Goal: Information Seeking & Learning: Learn about a topic

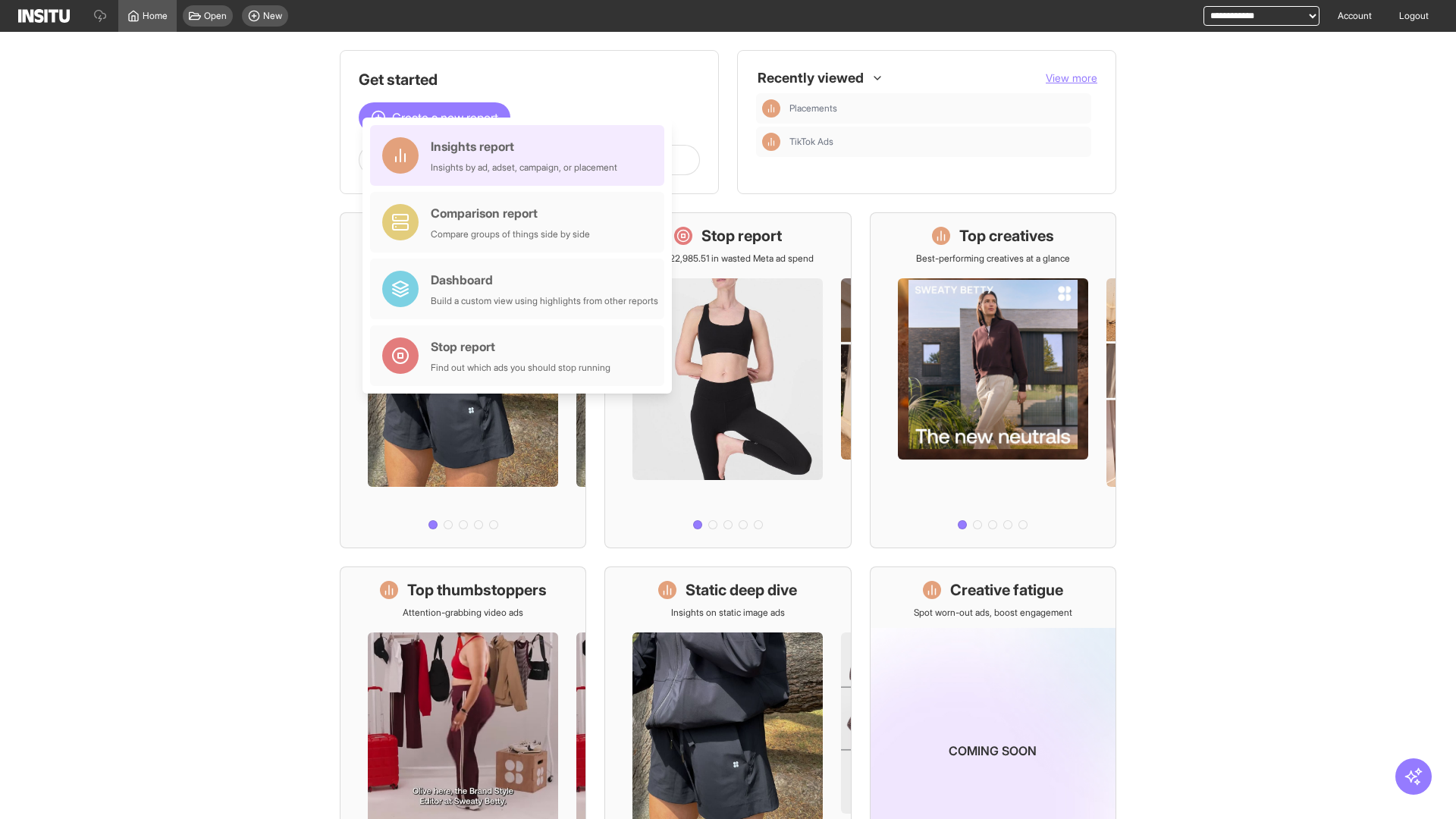
click at [521, 156] on div "Insights report Insights by ad, adset, campaign, or placement" at bounding box center [524, 155] width 186 height 37
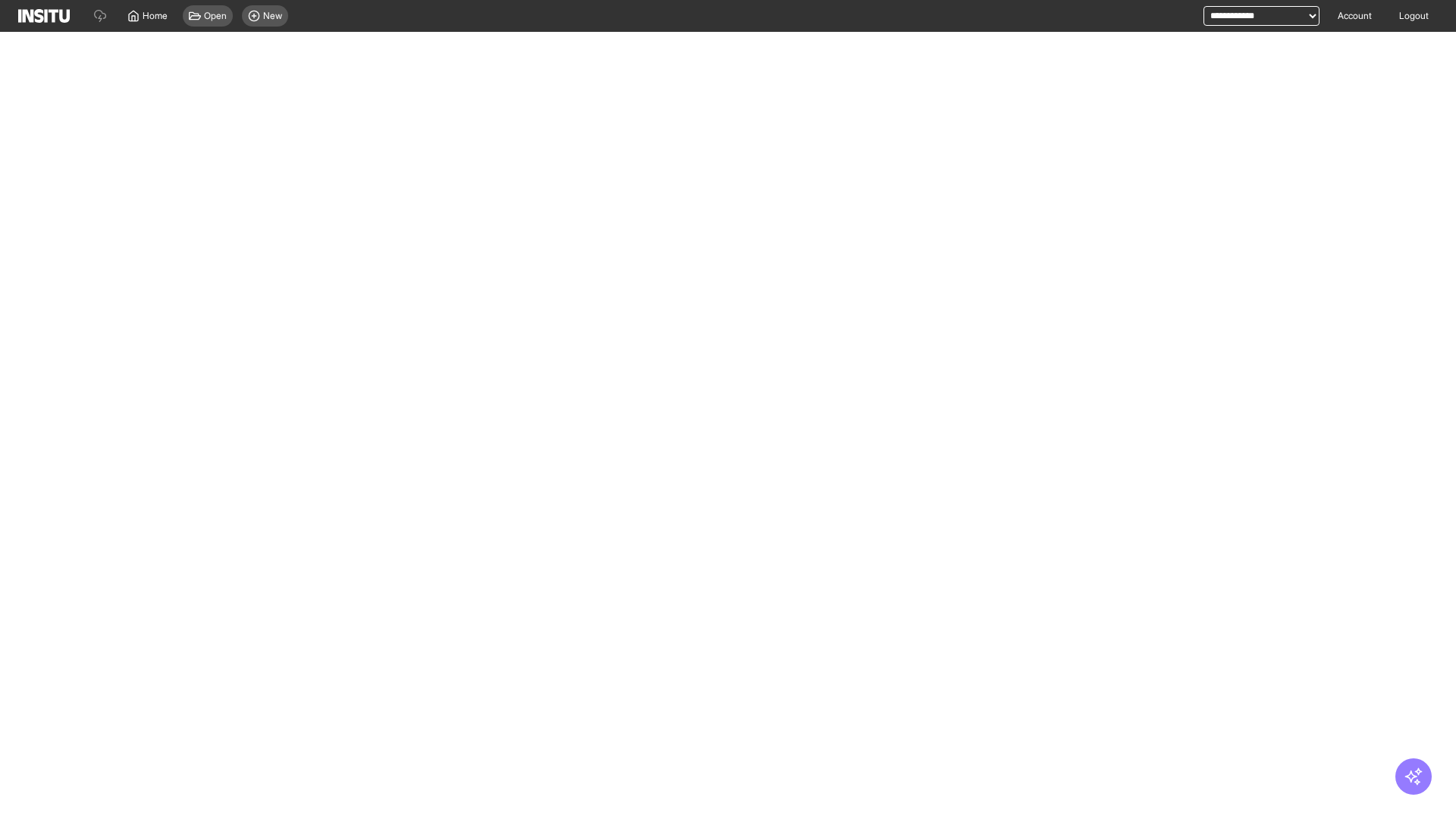
select select "**"
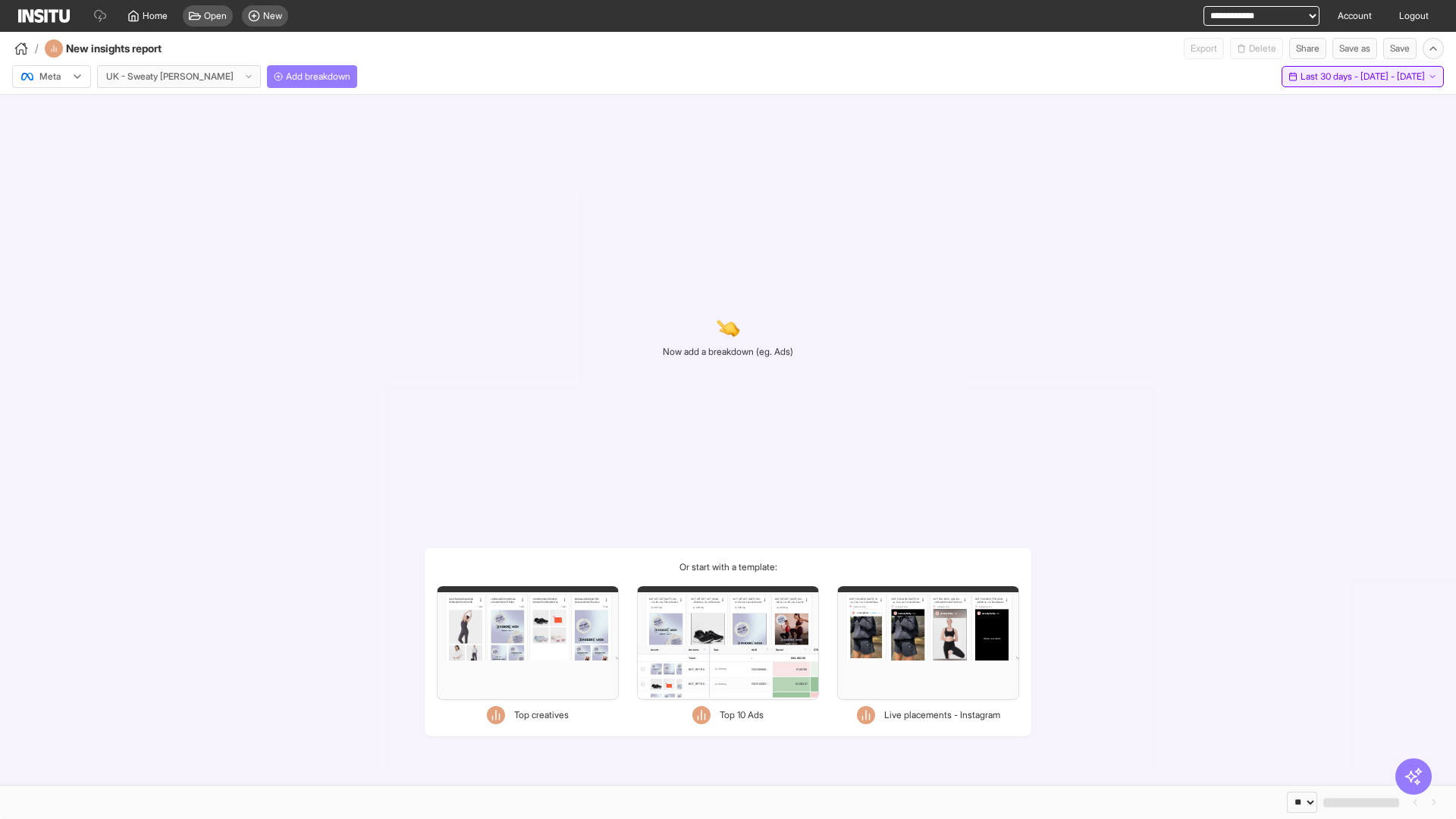
click at [1329, 77] on span "Last 30 days - [DATE] - [DATE]" at bounding box center [1362, 77] width 124 height 13
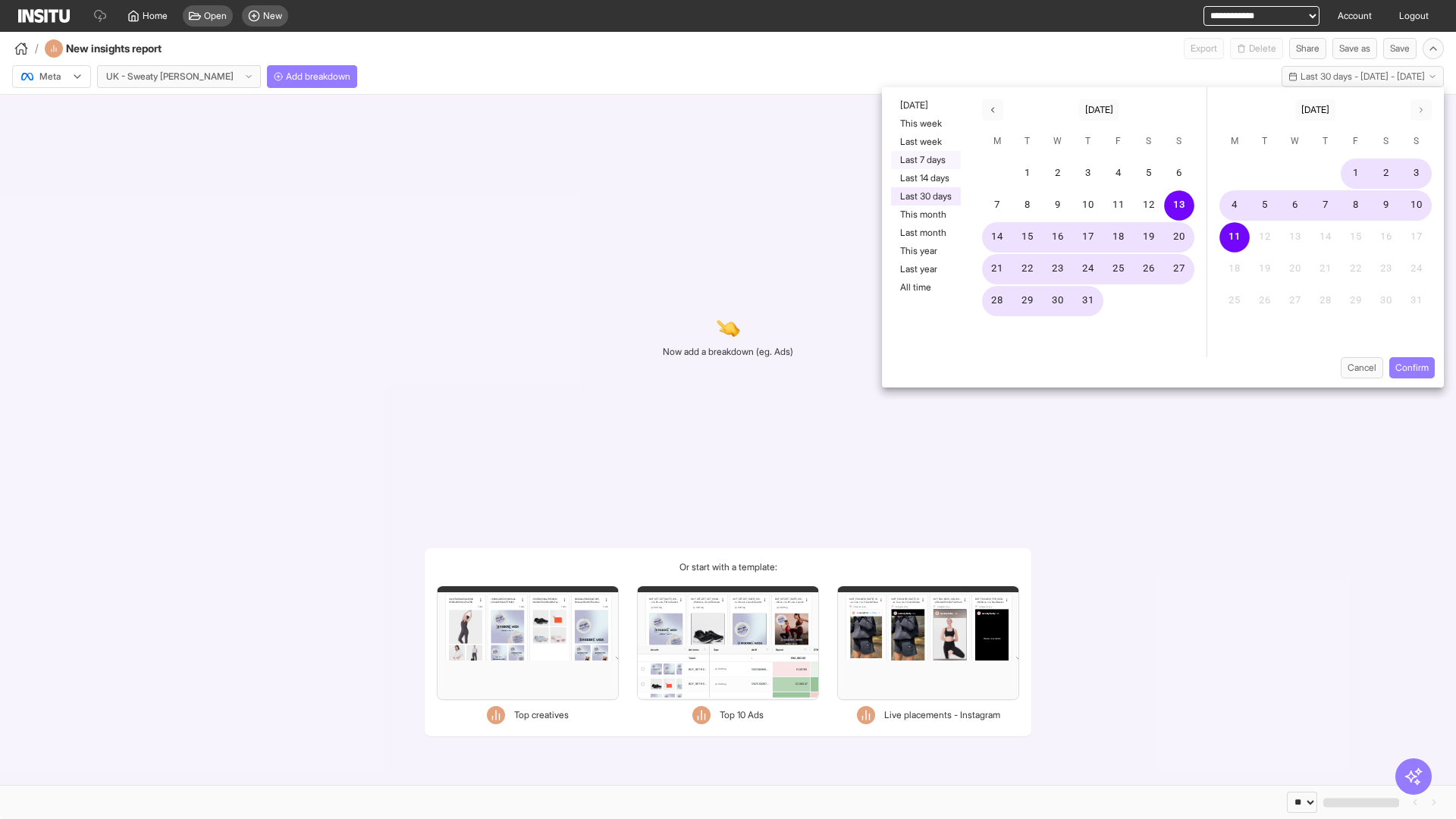
click at [925, 160] on button "Last 7 days" at bounding box center [926, 160] width 70 height 18
